Goal: Information Seeking & Learning: Understand process/instructions

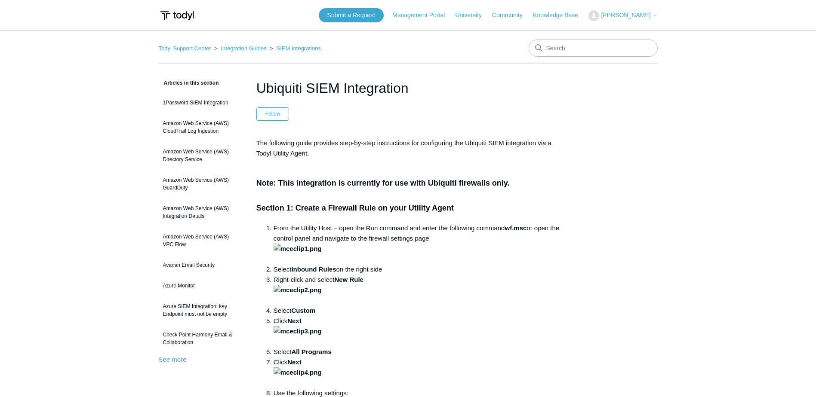
click at [335, 158] on p "The following guide provides step-by-step instructions for configuring the Ubiq…" at bounding box center [408, 148] width 304 height 21
click at [454, 178] on h3 "Note: This integration is currently for use with Ubiquiti firewalls only. Secti…" at bounding box center [408, 189] width 304 height 49
drag, startPoint x: 603, startPoint y: 196, endPoint x: 593, endPoint y: 200, distance: 10.6
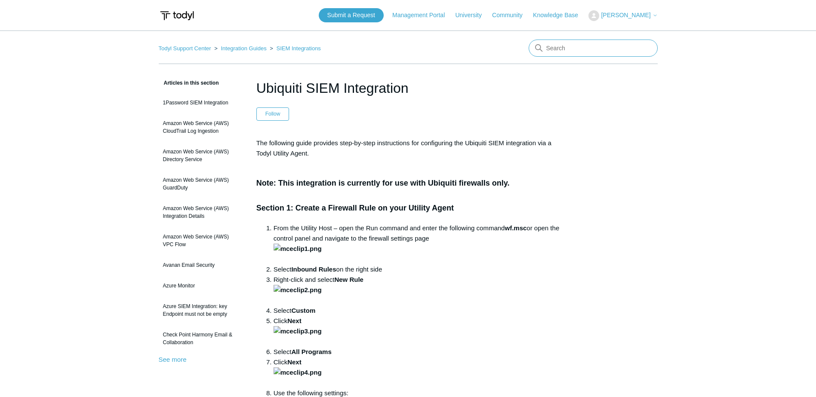
click at [563, 48] on input "Search" at bounding box center [592, 48] width 129 height 17
type input "unifi"
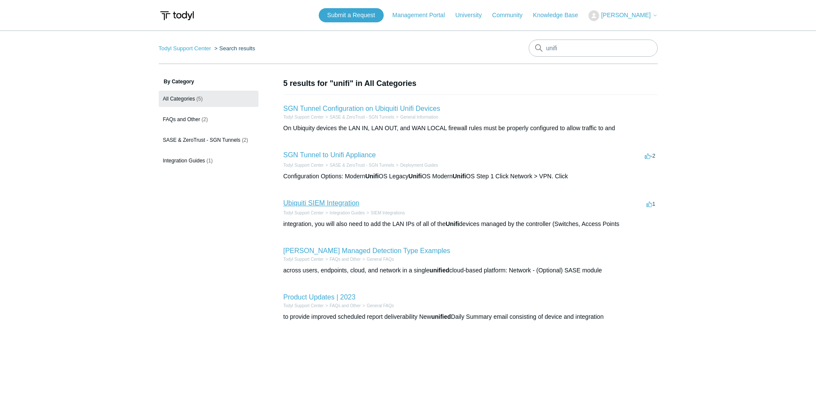
click at [337, 200] on link "Ubiquiti SIEM Integration" at bounding box center [321, 203] width 76 height 7
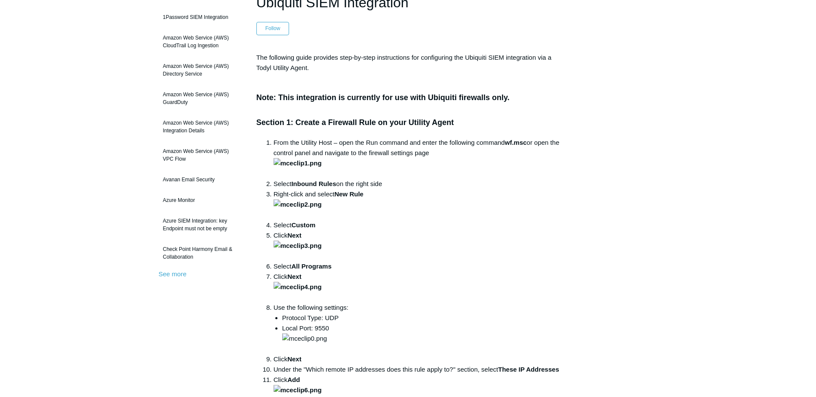
scroll to position [86, 0]
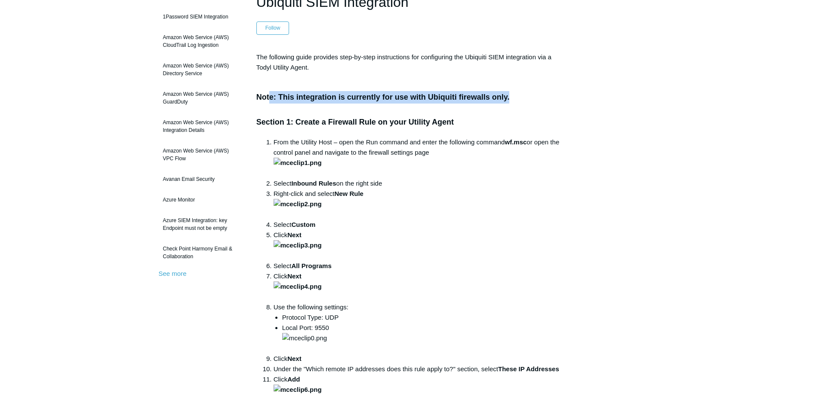
drag, startPoint x: 526, startPoint y: 100, endPoint x: 268, endPoint y: 95, distance: 258.5
click at [268, 95] on h3 "Note: This integration is currently for use with Ubiquiti firewalls only. Secti…" at bounding box center [408, 103] width 304 height 49
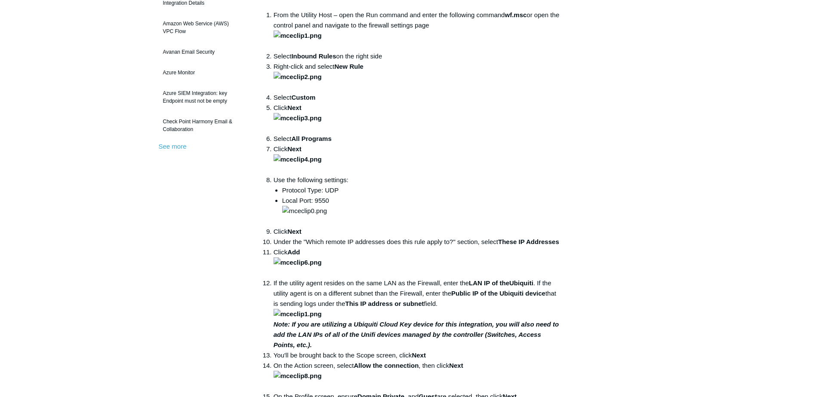
scroll to position [215, 0]
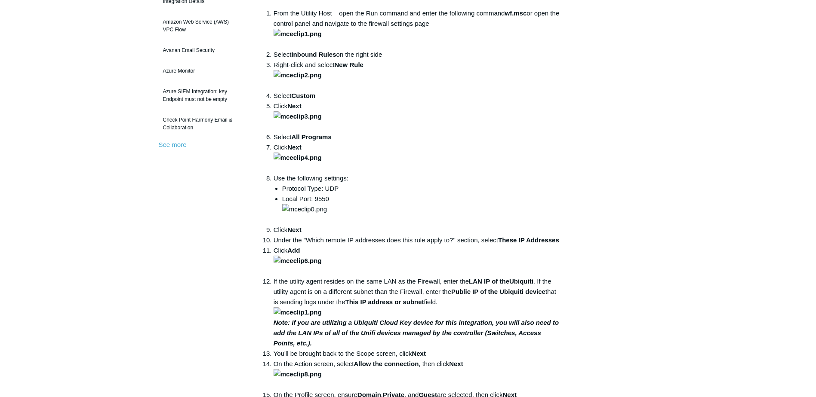
click at [181, 205] on aside "Articles in this section 1Password SIEM Integration Amazon Web Service (AWS) Cl…" at bounding box center [201, 398] width 85 height 1071
click at [581, 190] on div "Articles in this section 1Password SIEM Integration Amazon Web Service (AWS) Cl…" at bounding box center [408, 402] width 499 height 1079
click at [201, 226] on aside "Articles in this section 1Password SIEM Integration Amazon Web Service (AWS) Cl…" at bounding box center [201, 398] width 85 height 1071
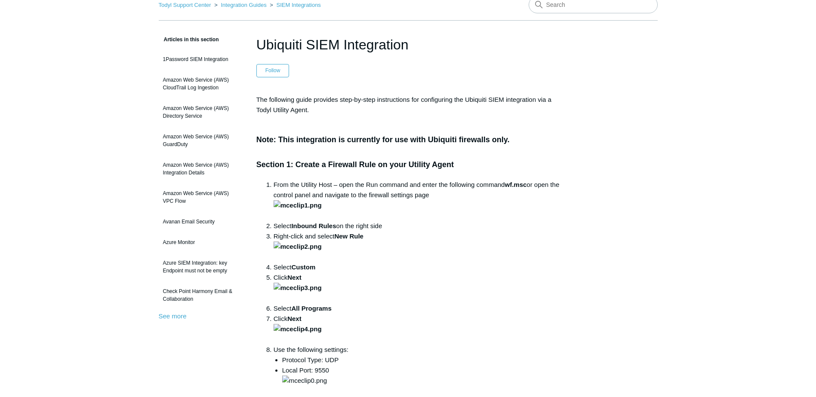
scroll to position [43, 0]
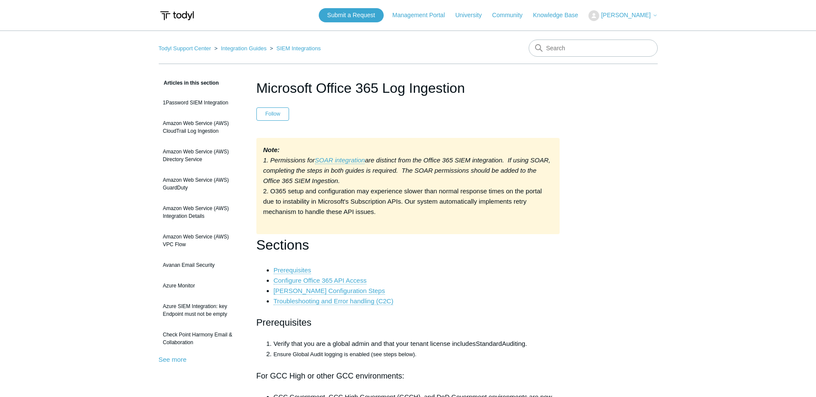
drag, startPoint x: 0, startPoint y: 0, endPoint x: 592, endPoint y: 127, distance: 605.9
